Goal: Task Accomplishment & Management: Manage account settings

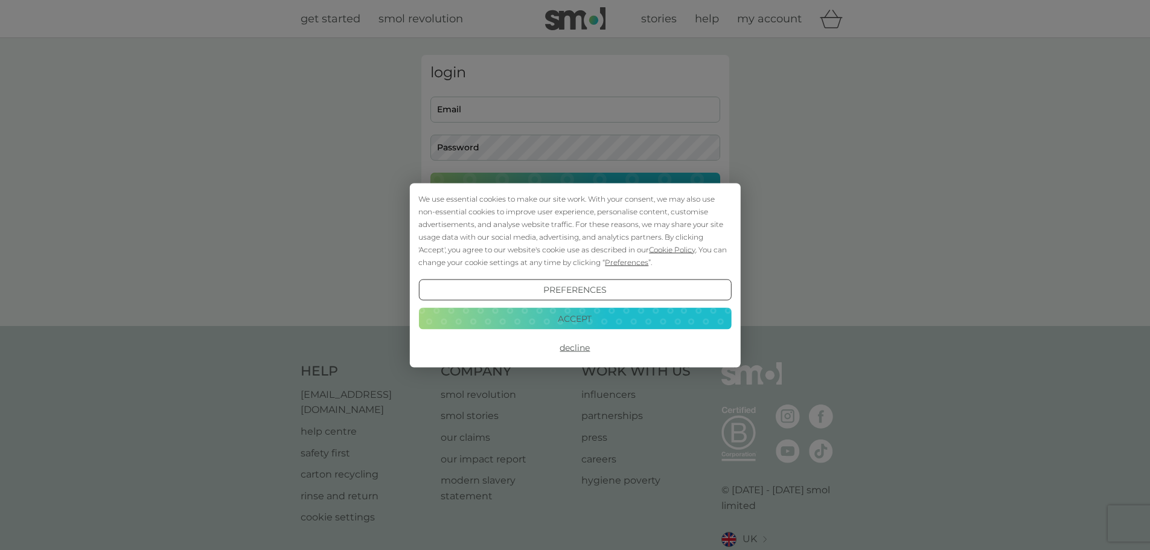
click at [583, 330] on button "Accept" at bounding box center [574, 319] width 313 height 22
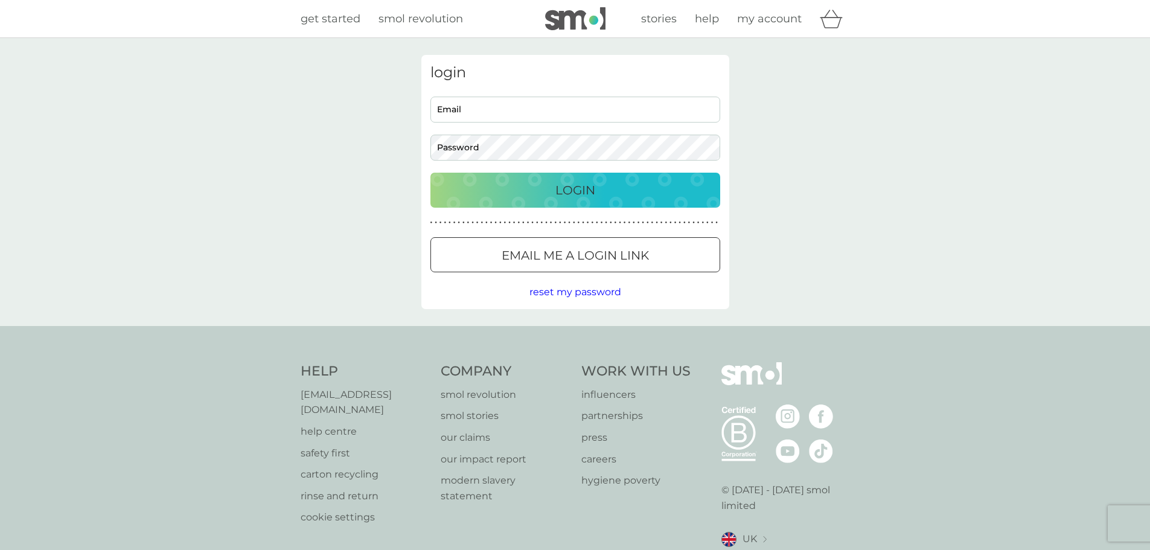
click at [510, 116] on input "Email" at bounding box center [576, 110] width 290 height 26
type input "[EMAIL_ADDRESS][DOMAIN_NAME]"
click at [431, 173] on button "Login" at bounding box center [576, 190] width 290 height 35
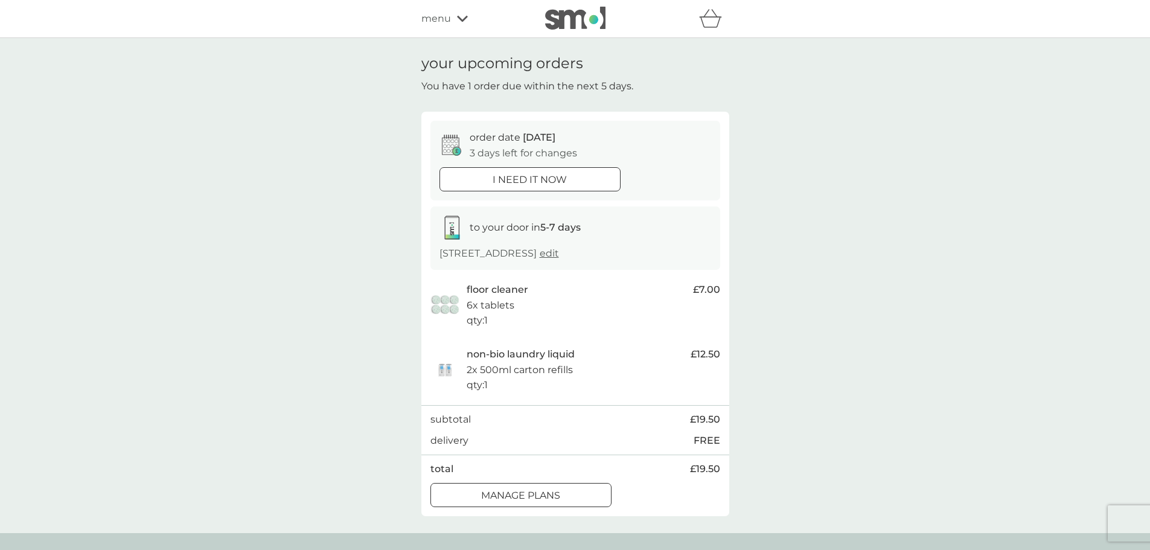
click at [529, 493] on div at bounding box center [520, 495] width 43 height 13
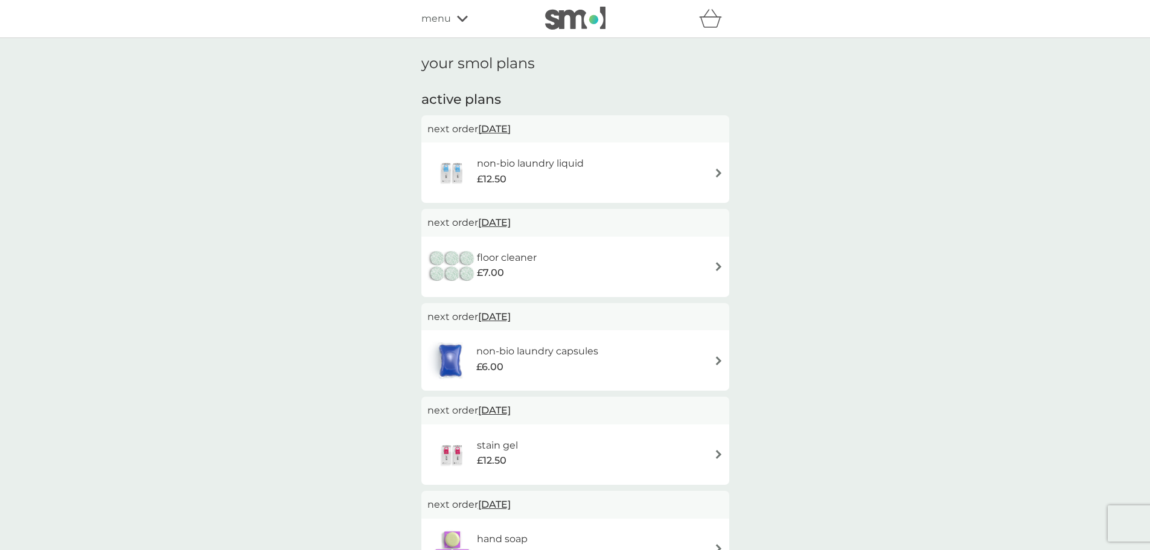
click at [646, 160] on div "non-bio laundry liquid £12.50" at bounding box center [575, 173] width 296 height 42
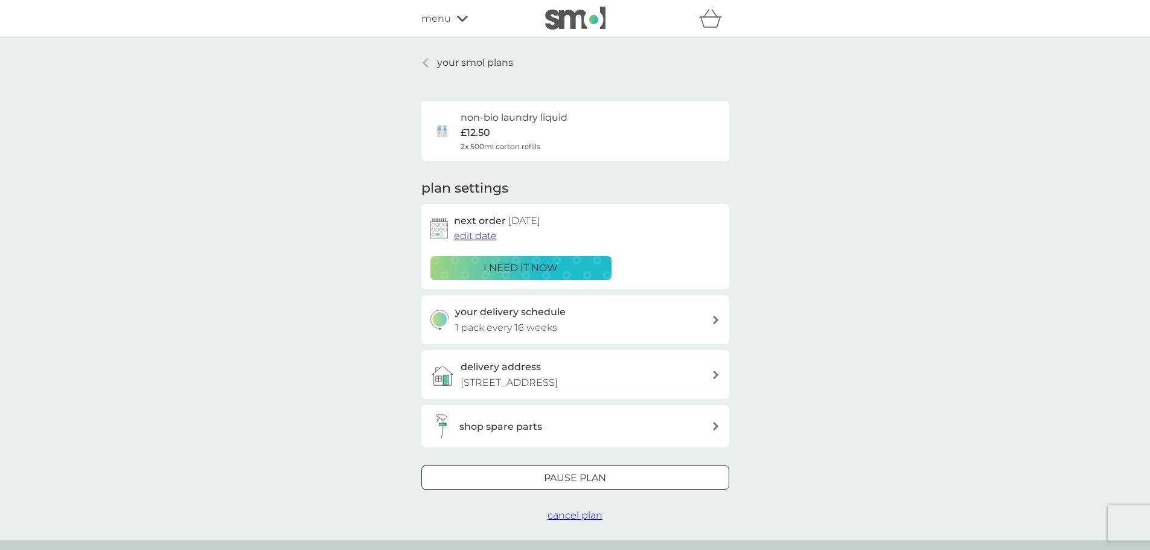
click at [581, 516] on span "cancel plan" at bounding box center [575, 515] width 55 height 11
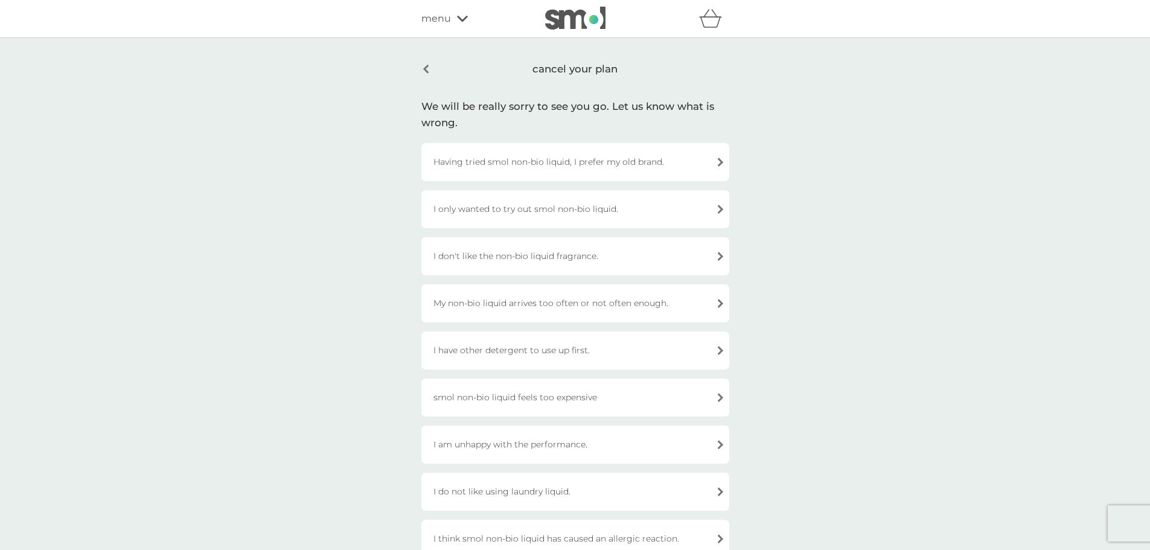
click at [539, 211] on div "I only wanted to try out smol non-bio liquid." at bounding box center [575, 209] width 308 height 38
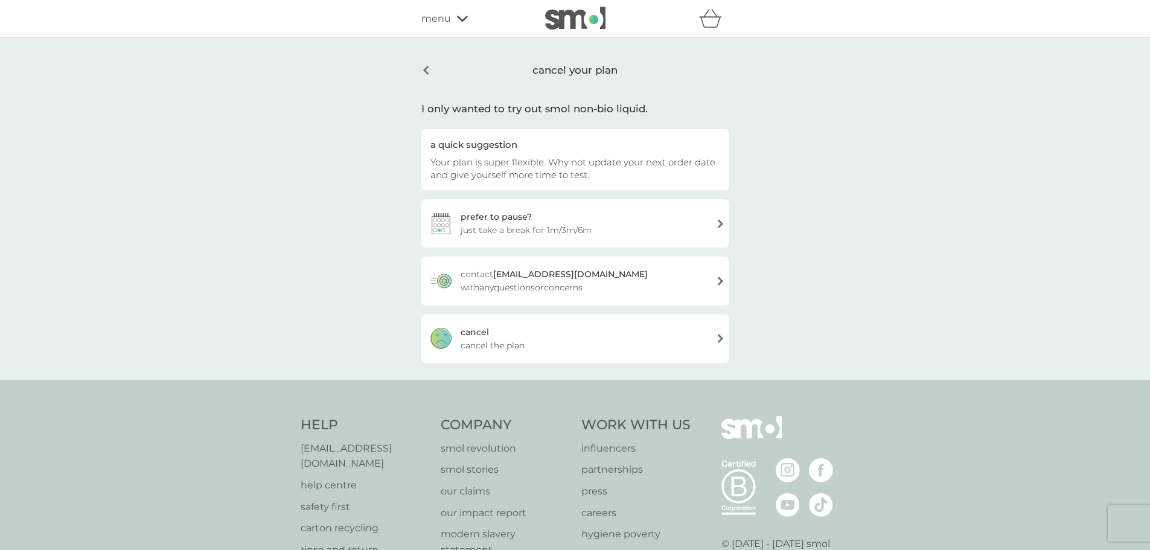
click at [543, 344] on div "[PERSON_NAME] the plan" at bounding box center [575, 339] width 308 height 48
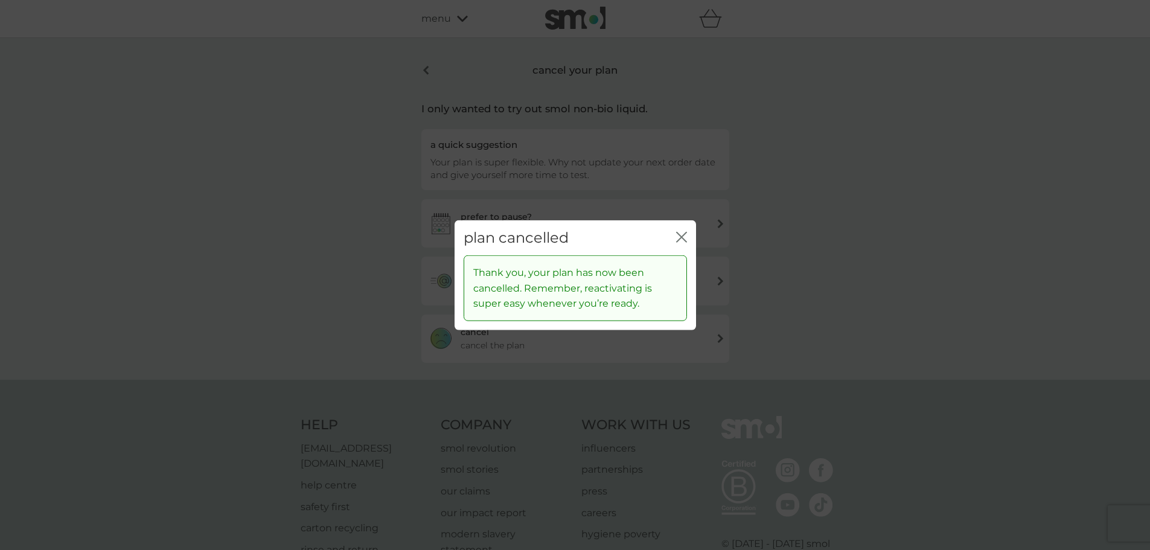
click at [679, 240] on icon "close" at bounding box center [679, 237] width 5 height 10
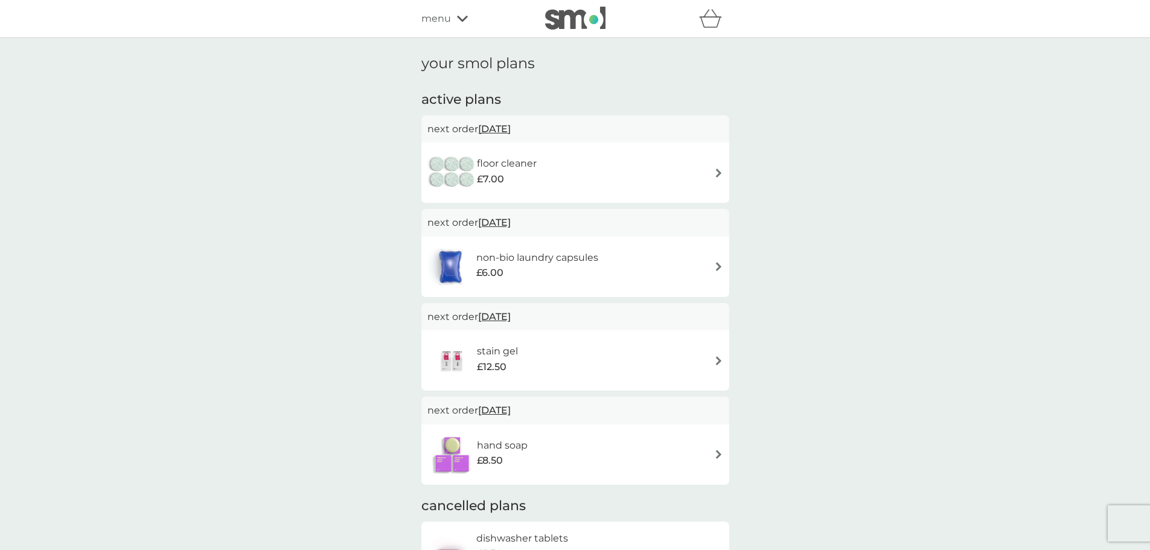
click at [571, 176] on div "floor cleaner £7.00" at bounding box center [575, 173] width 296 height 42
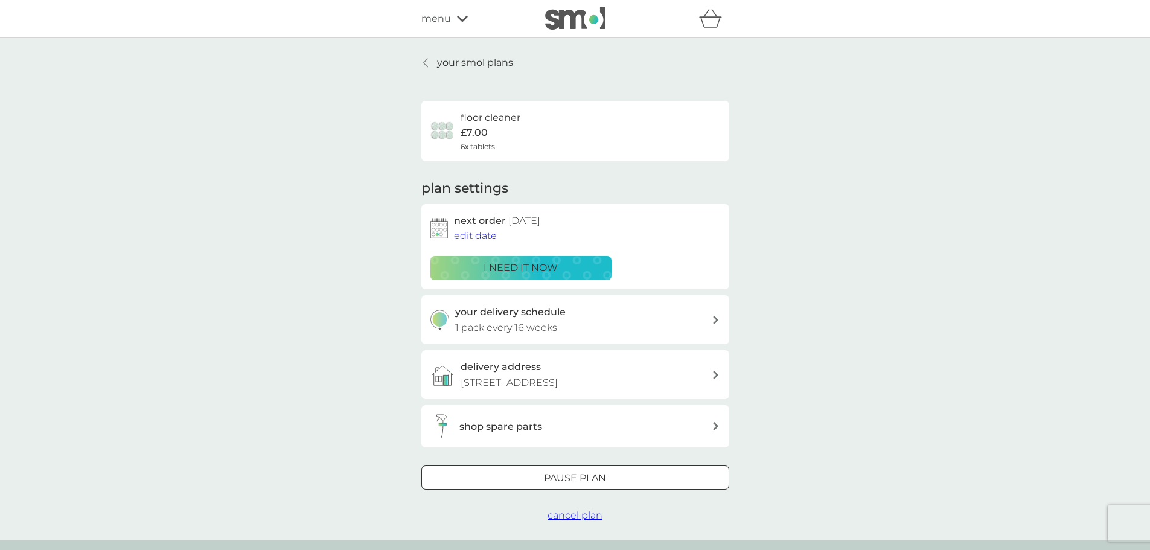
click at [584, 516] on span "cancel plan" at bounding box center [575, 515] width 55 height 11
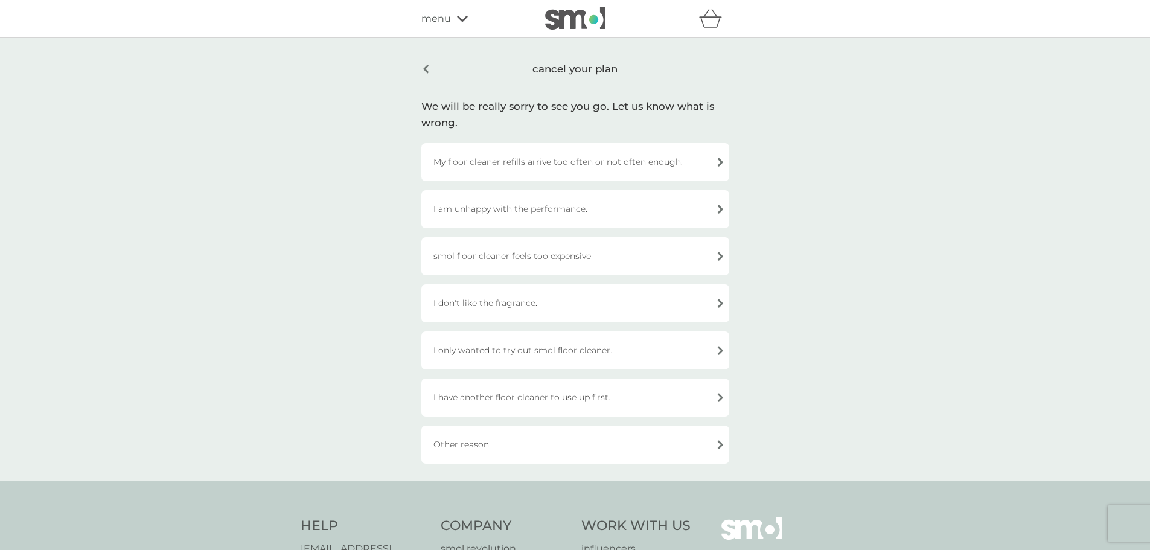
click at [528, 258] on div "smol floor cleaner feels too expensive" at bounding box center [575, 256] width 308 height 38
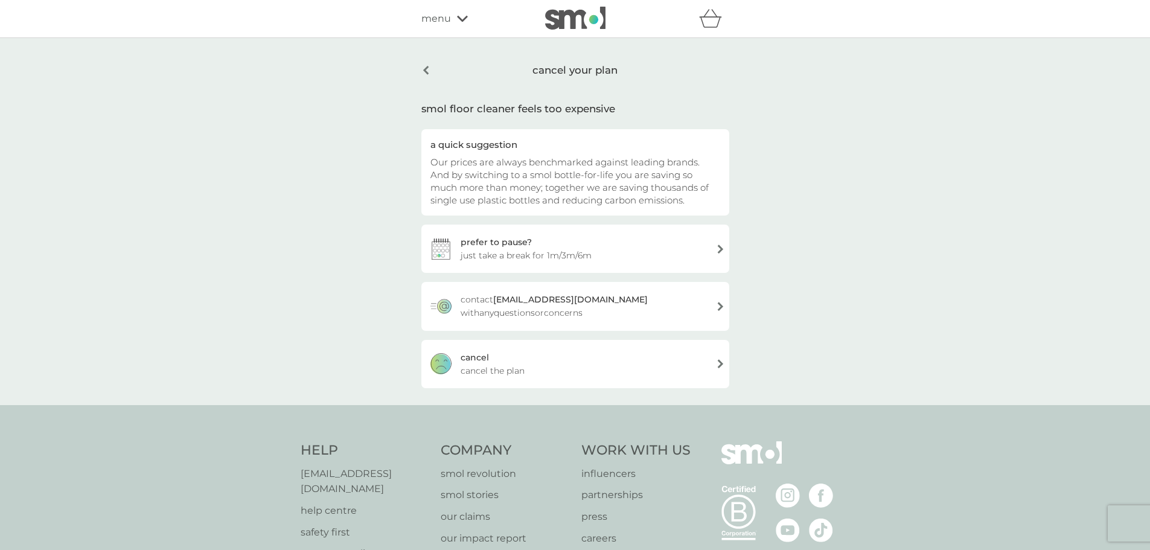
click at [540, 374] on div "[PERSON_NAME] the plan" at bounding box center [575, 364] width 308 height 48
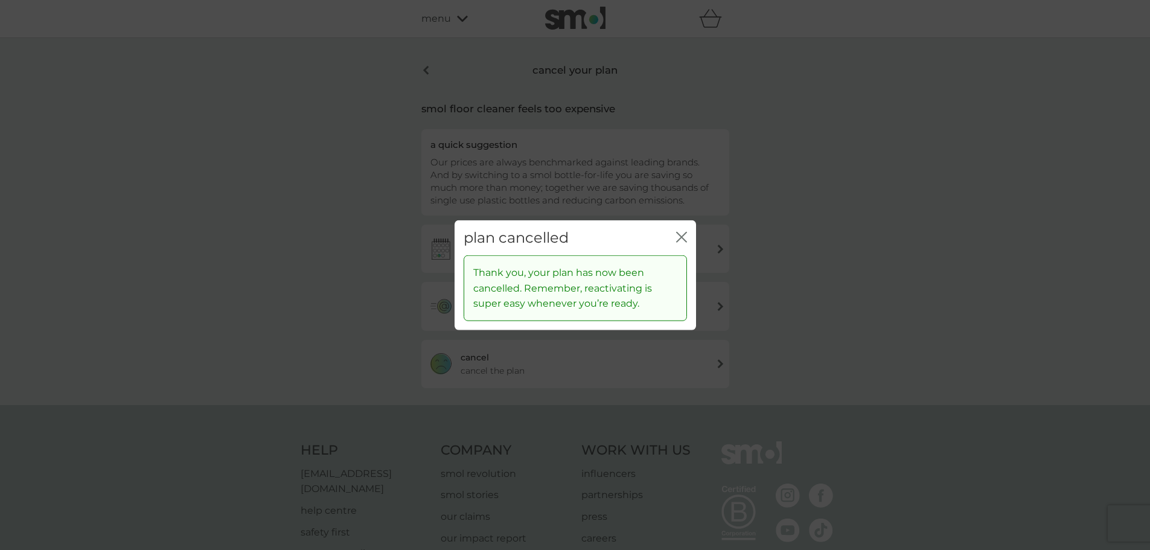
click at [685, 232] on icon "close" at bounding box center [681, 236] width 11 height 11
